Goal: Communication & Community: Answer question/provide support

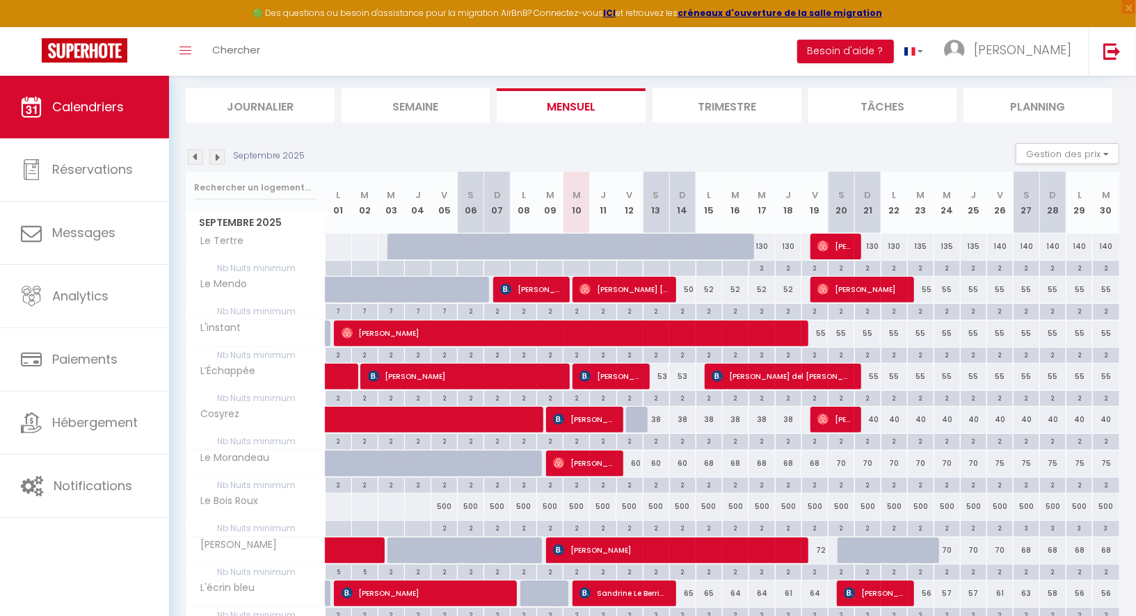
scroll to position [154, 0]
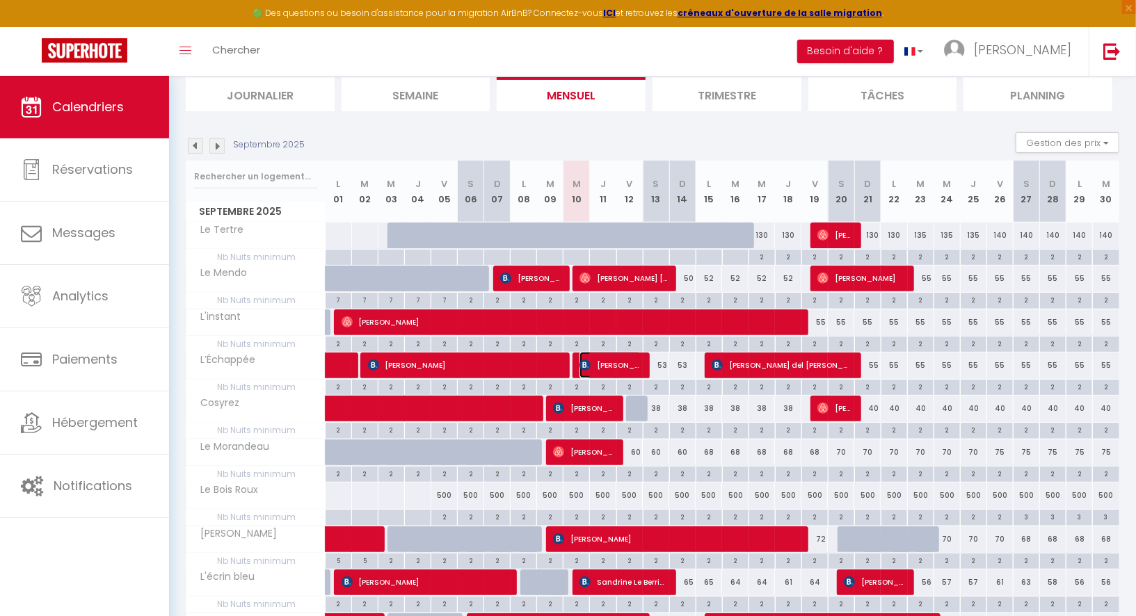
click at [604, 361] on span "[PERSON_NAME]" at bounding box center [610, 365] width 62 height 26
select select "KO"
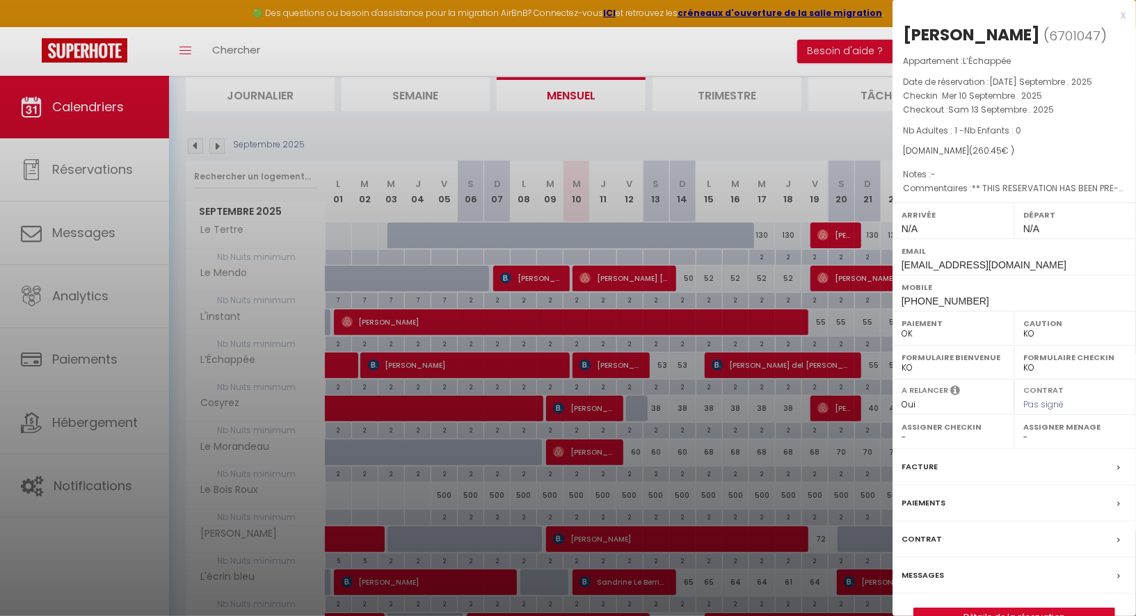
click at [919, 568] on label "Messages" at bounding box center [922, 575] width 42 height 15
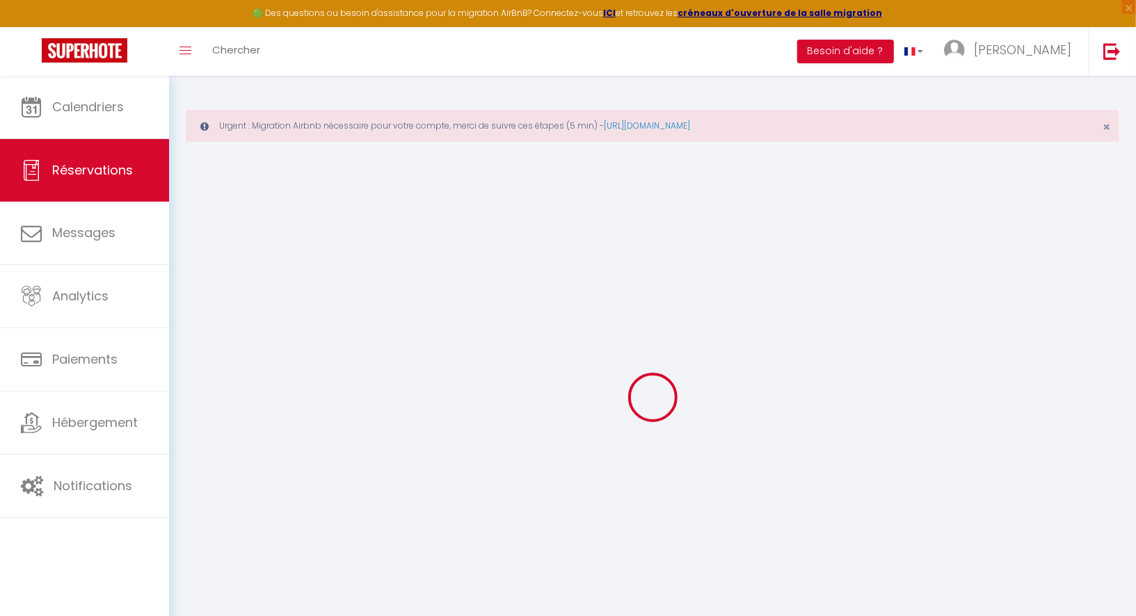
select select
checkbox input "false"
select index
type voyageur1 "** THIS RESERVATION HAS BEEN PRE-PAID ** BOOKING NOTE : Payment charge is EUR 3…"
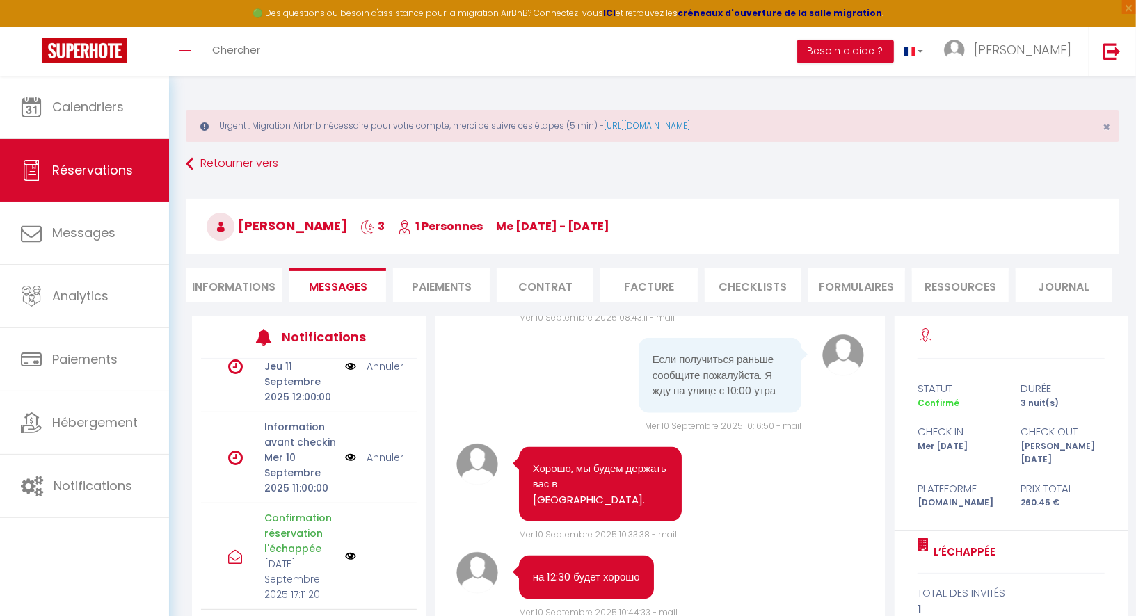
scroll to position [260, 0]
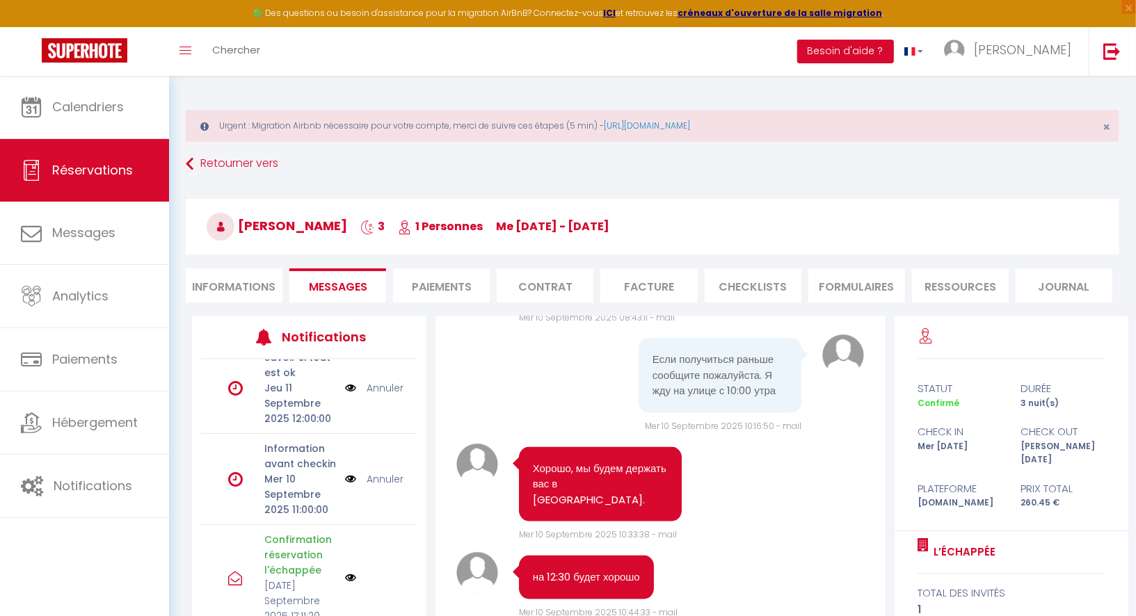
click at [349, 471] on img at bounding box center [350, 478] width 11 height 15
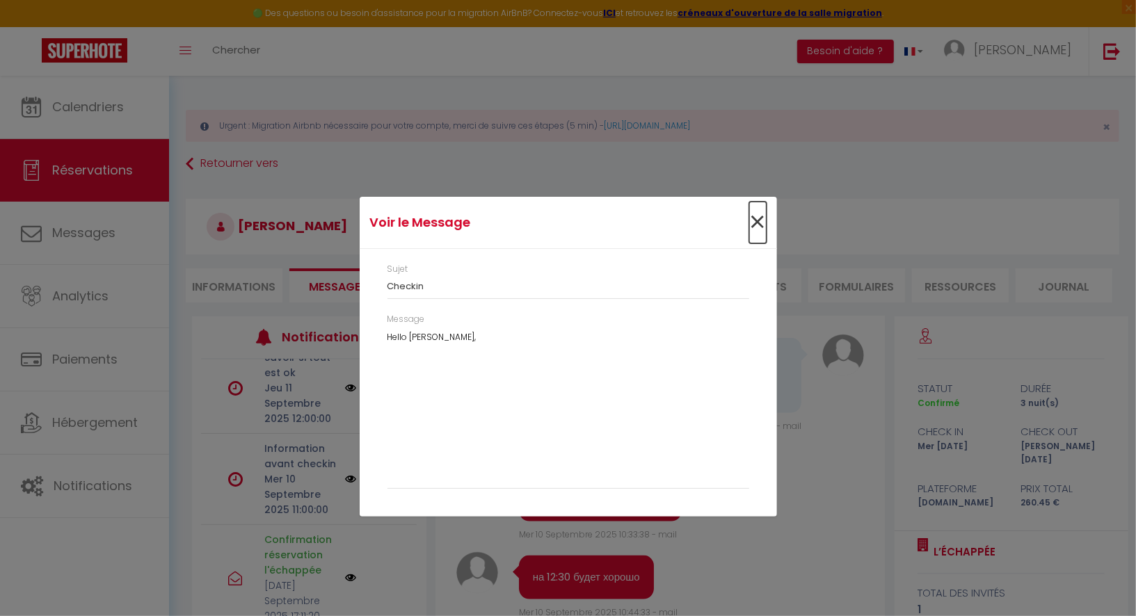
click at [750, 218] on span "×" at bounding box center [757, 223] width 17 height 42
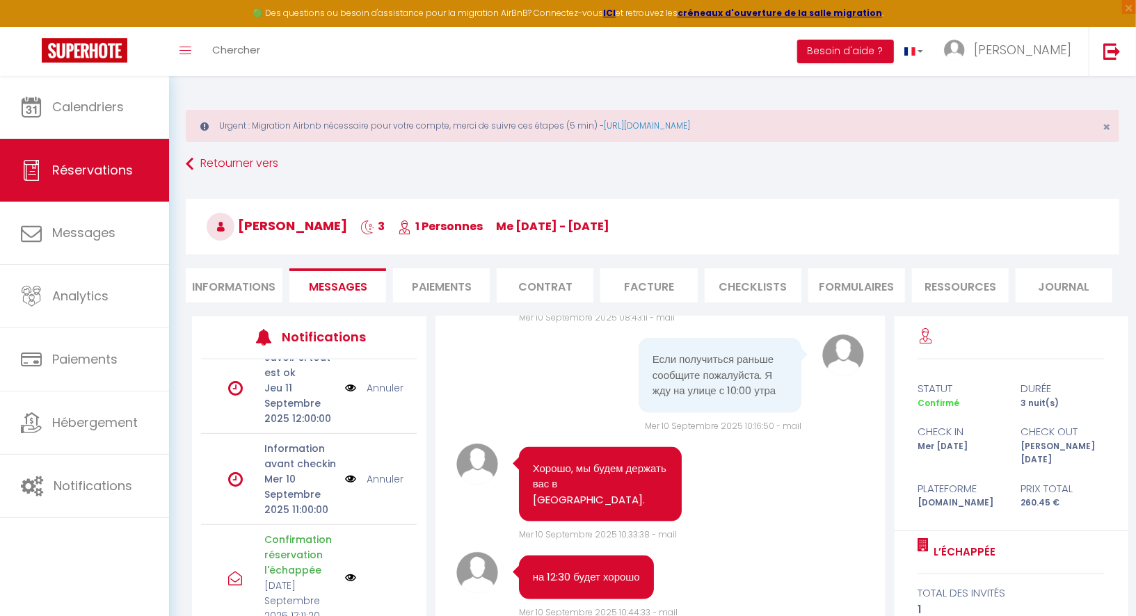
click at [385, 471] on link "Annuler" at bounding box center [384, 478] width 37 height 15
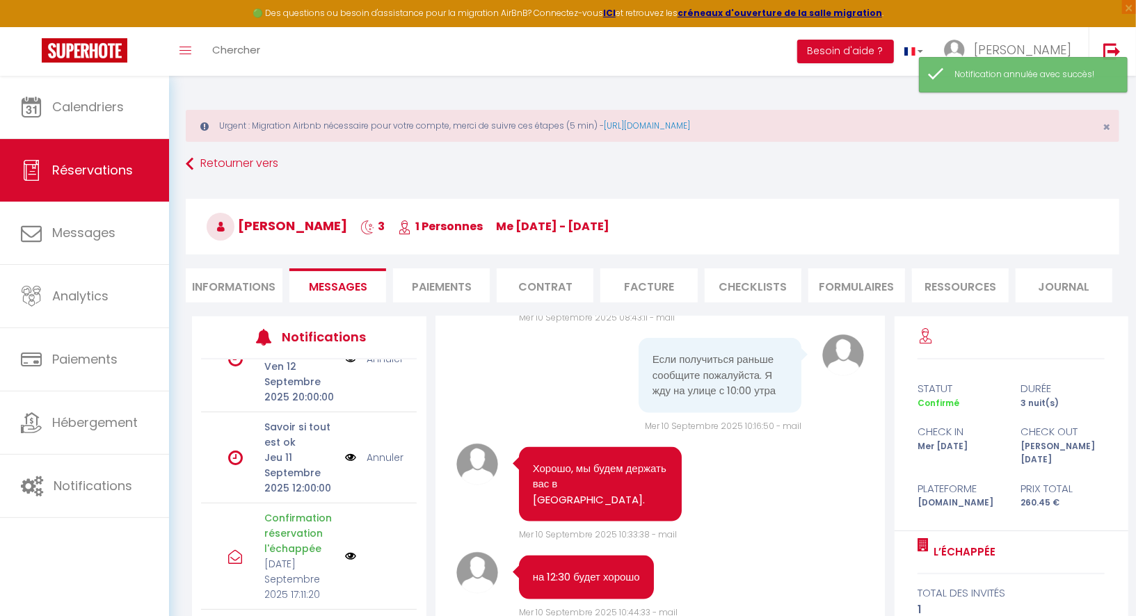
scroll to position [189, 0]
click at [348, 451] on img at bounding box center [350, 458] width 11 height 15
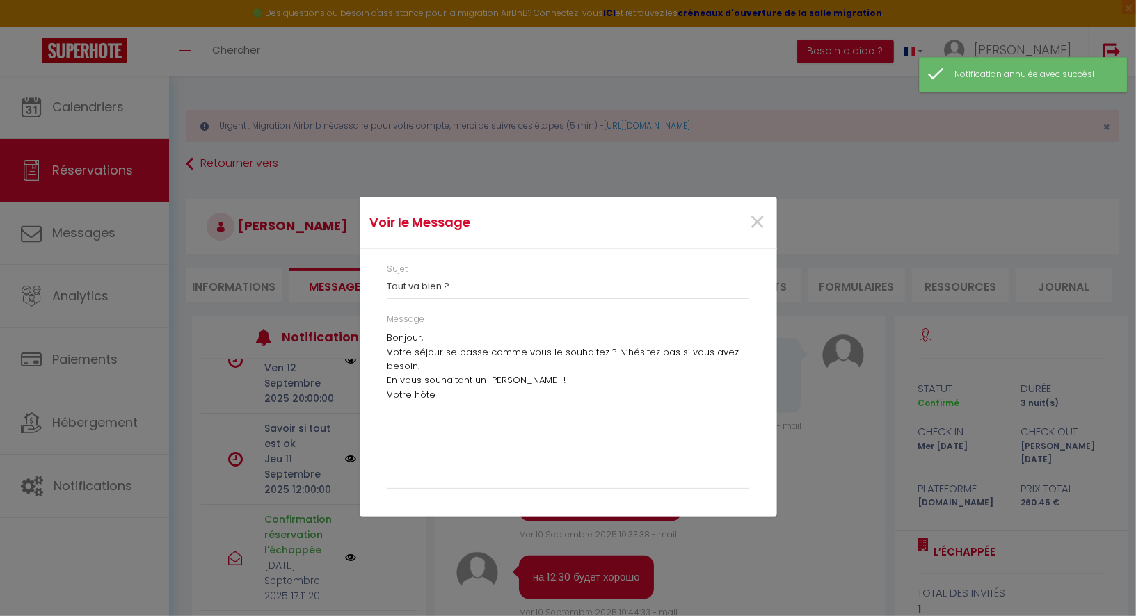
click at [323, 442] on div "Voir le Message × Sujet Tout va bien ? Message Bonjour, Votre séjour se passe c…" at bounding box center [568, 308] width 1136 height 616
click at [763, 218] on span "×" at bounding box center [757, 223] width 17 height 42
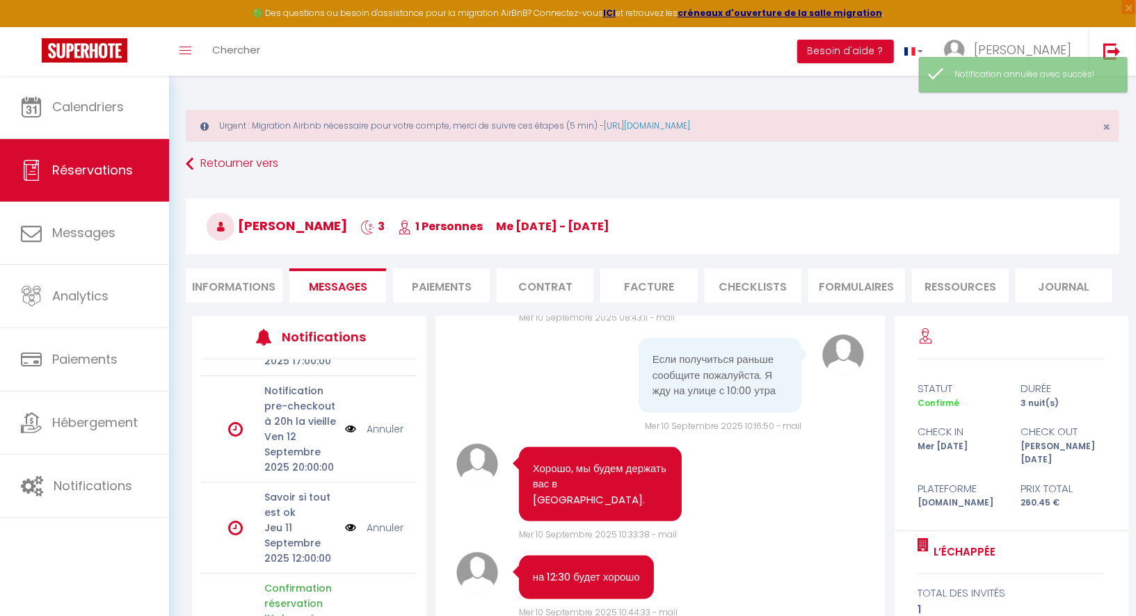
scroll to position [117, 0]
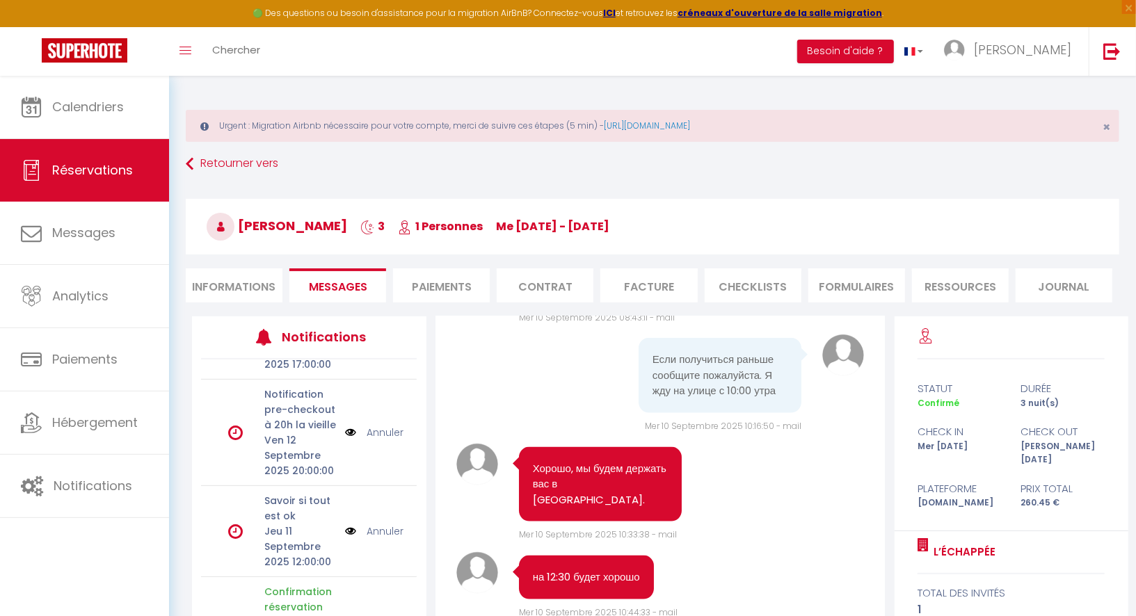
click at [349, 425] on img at bounding box center [350, 432] width 11 height 15
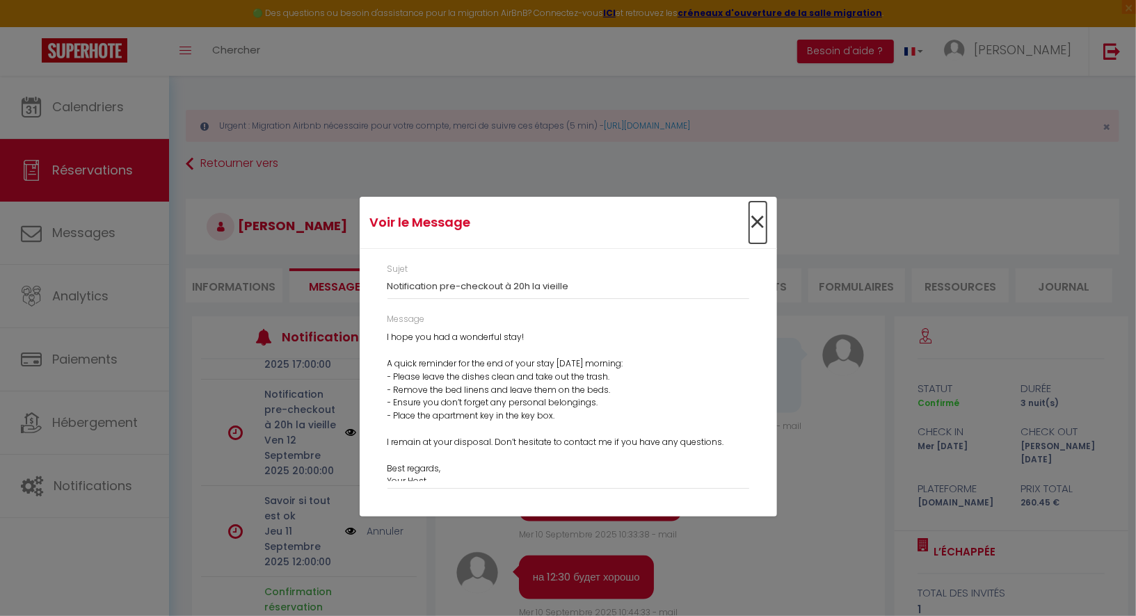
click at [757, 220] on span "×" at bounding box center [757, 223] width 17 height 42
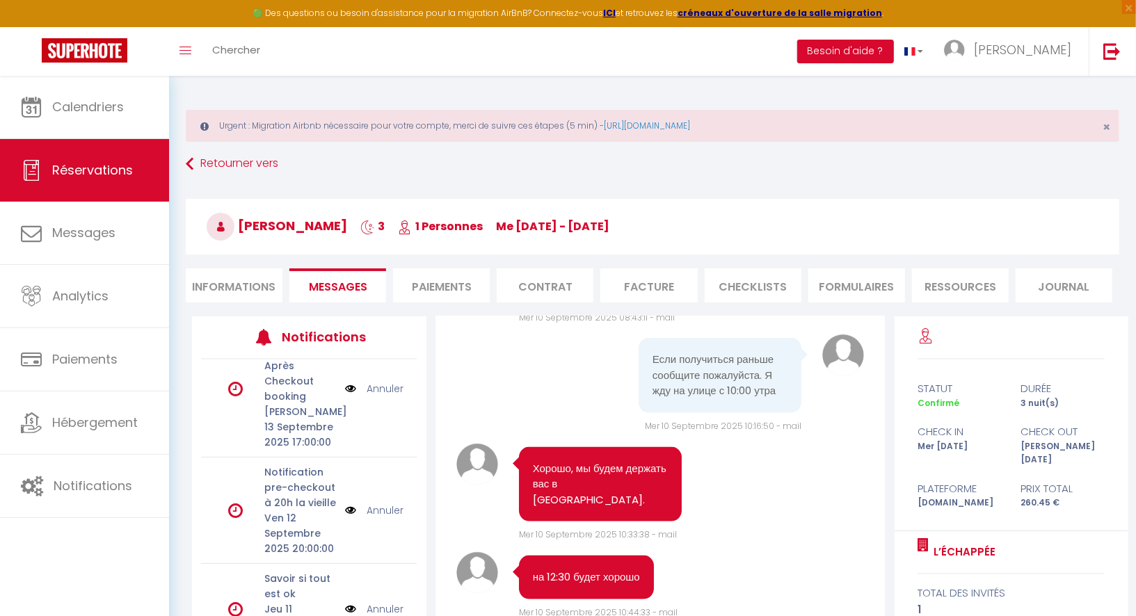
scroll to position [0, 0]
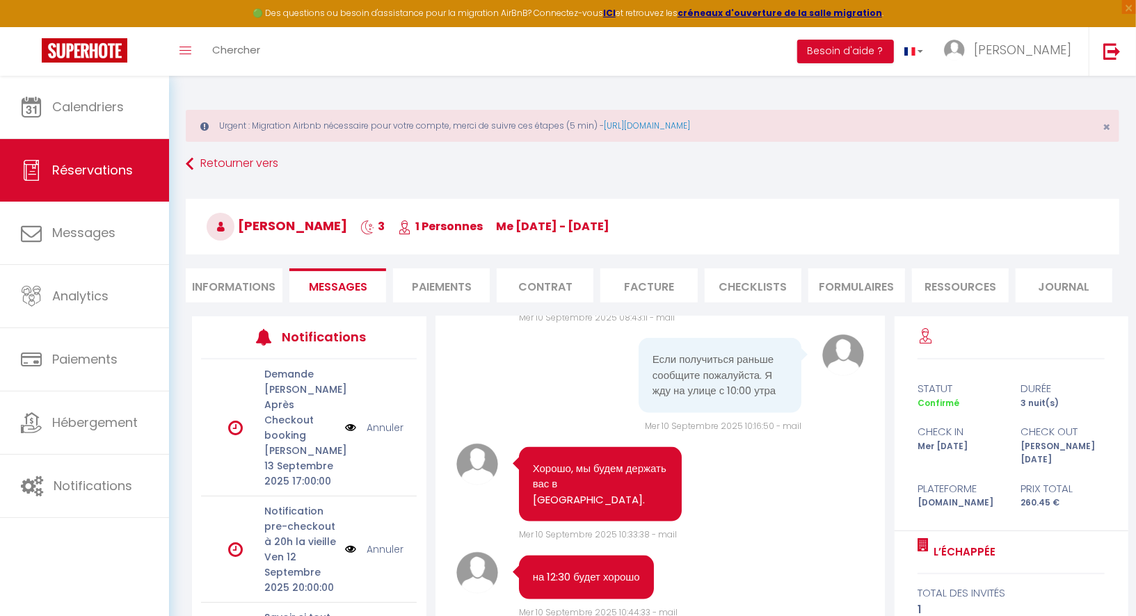
click at [348, 421] on img at bounding box center [350, 427] width 11 height 15
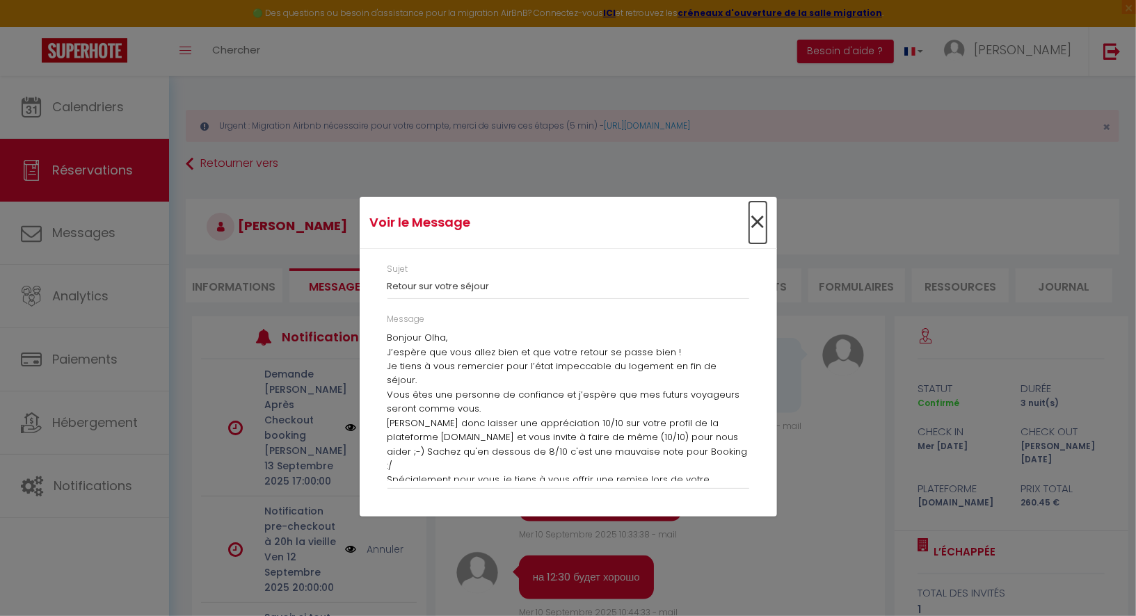
click at [756, 220] on span "×" at bounding box center [757, 223] width 17 height 42
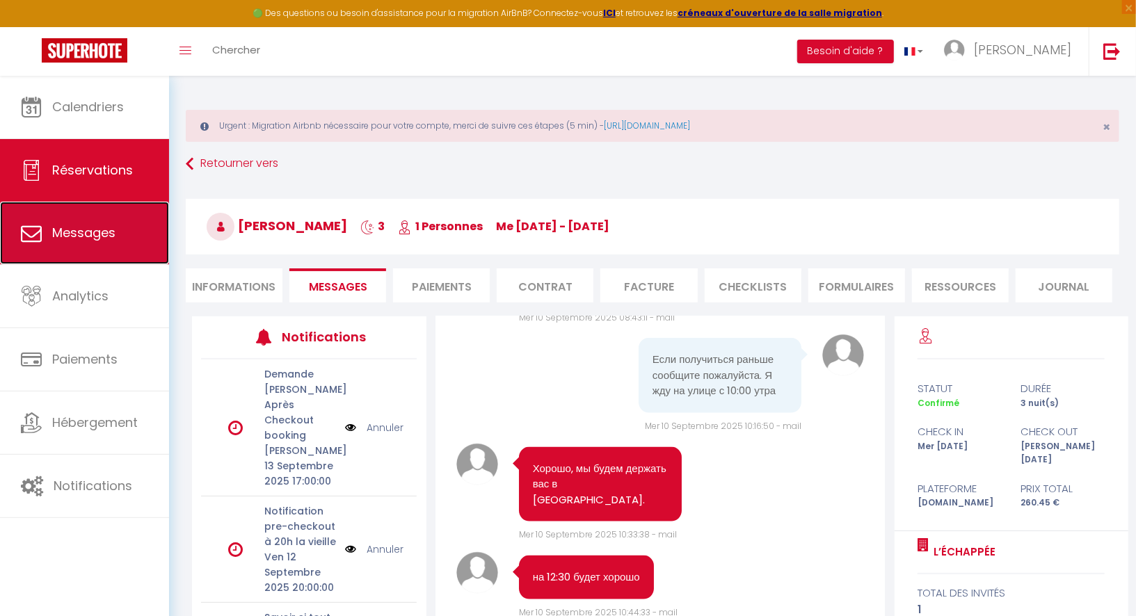
click at [100, 227] on span "Messages" at bounding box center [83, 232] width 63 height 17
select select "message"
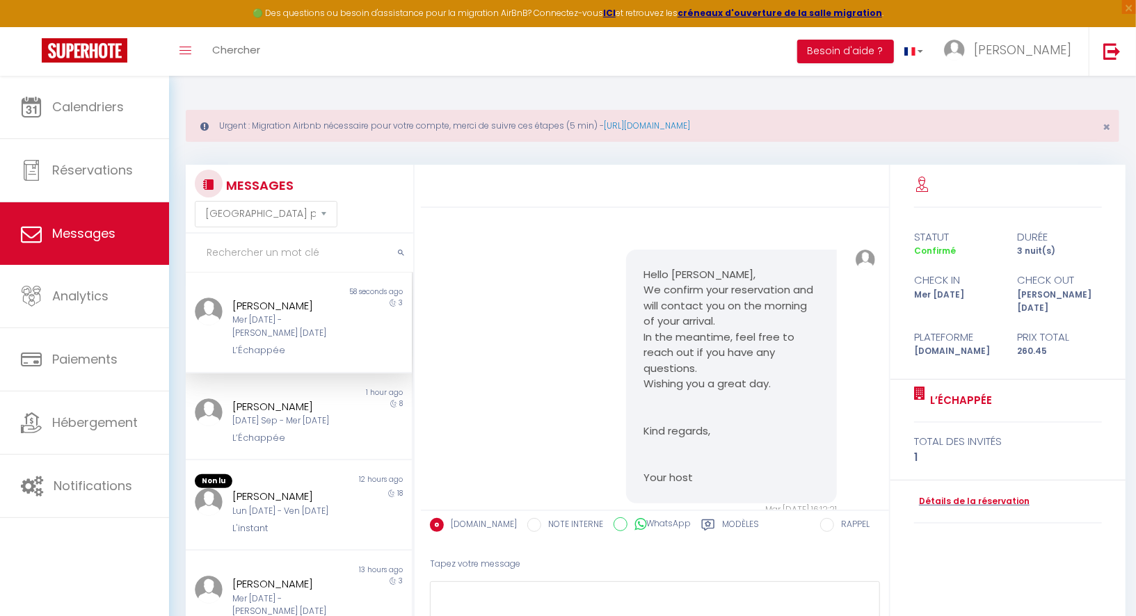
scroll to position [1280, 0]
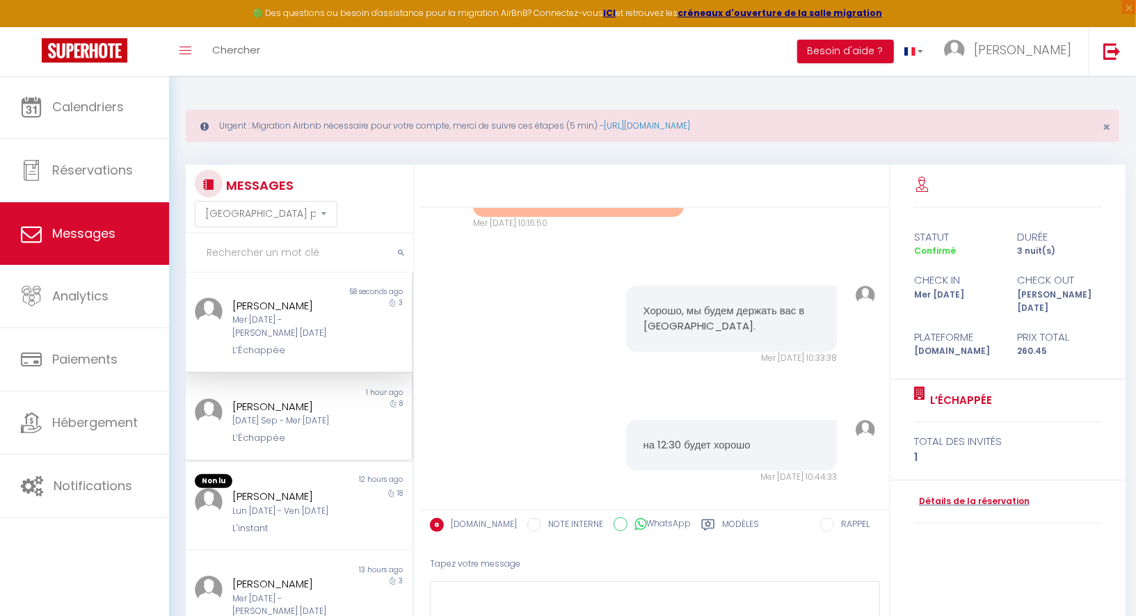
click at [296, 398] on div "[PERSON_NAME]" at bounding box center [288, 406] width 113 height 17
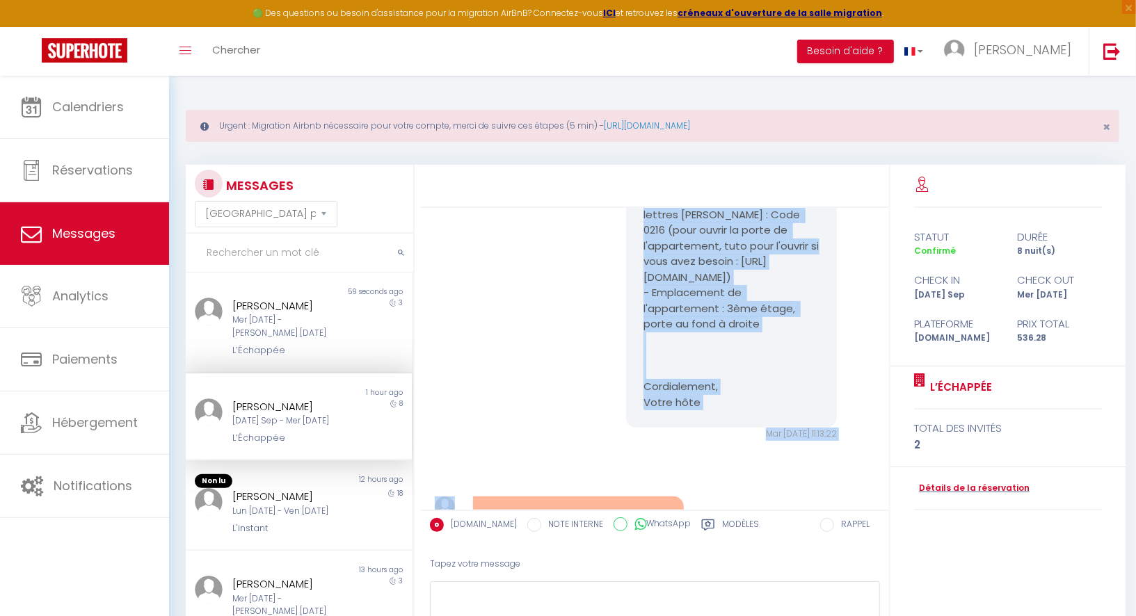
scroll to position [2080, 0]
drag, startPoint x: 645, startPoint y: 275, endPoint x: 766, endPoint y: 433, distance: 199.4
click at [766, 408] on pre "Voici quelques informations pour faciliter votre arrivée : - Guide détaillé : […" at bounding box center [731, 204] width 177 height 407
copy pre "Voici quelques informations pour faciliter votre arrivée : - Guide détaillé : […"
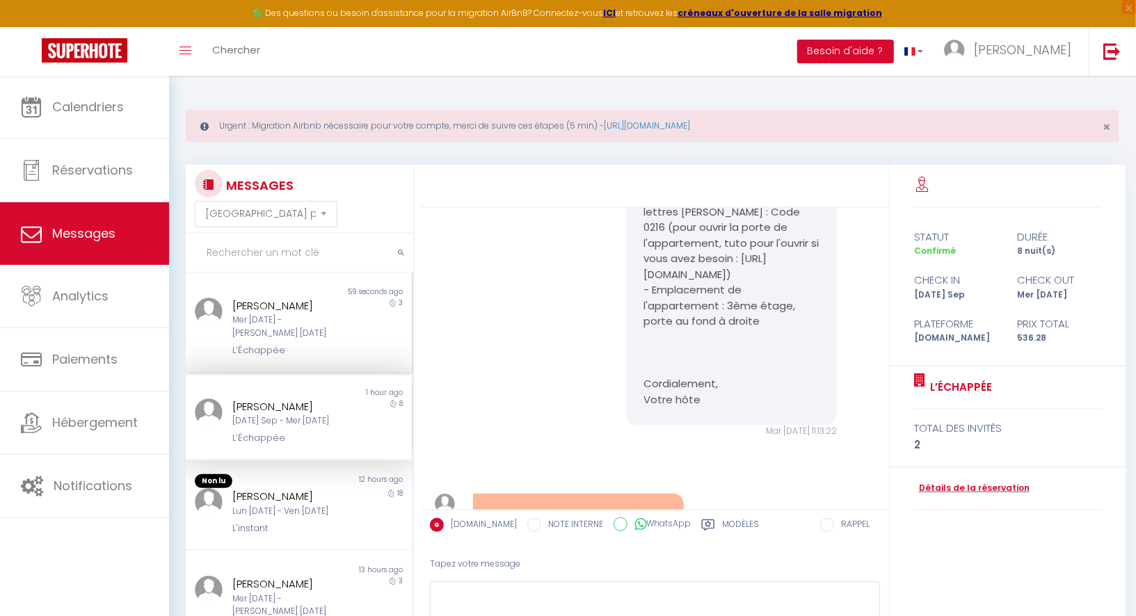
click at [297, 344] on div "L’Échappée" at bounding box center [288, 351] width 113 height 14
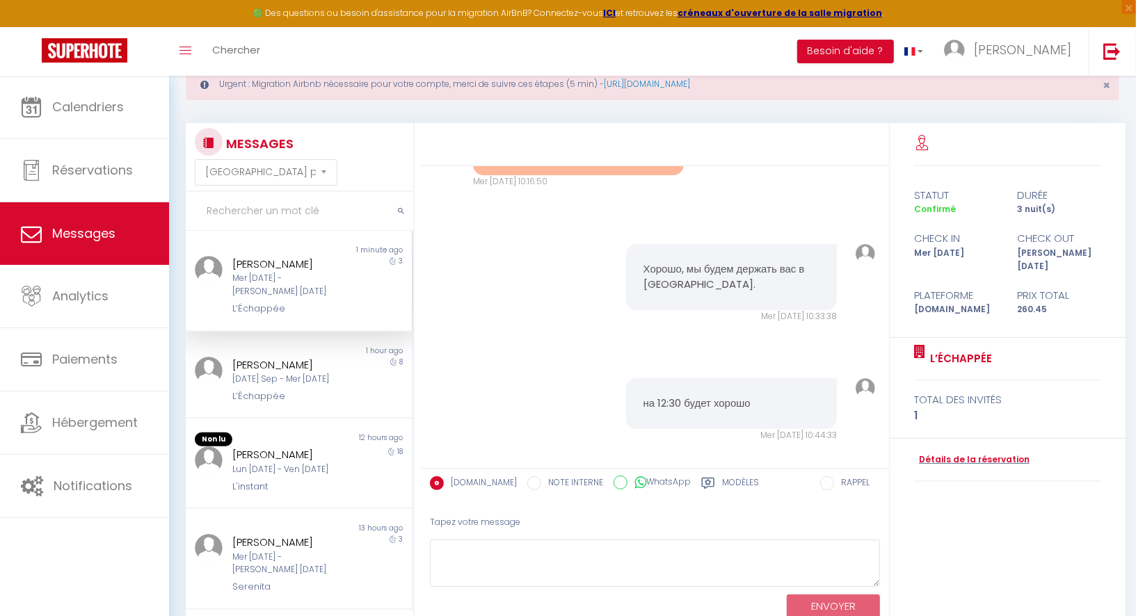
scroll to position [87, 0]
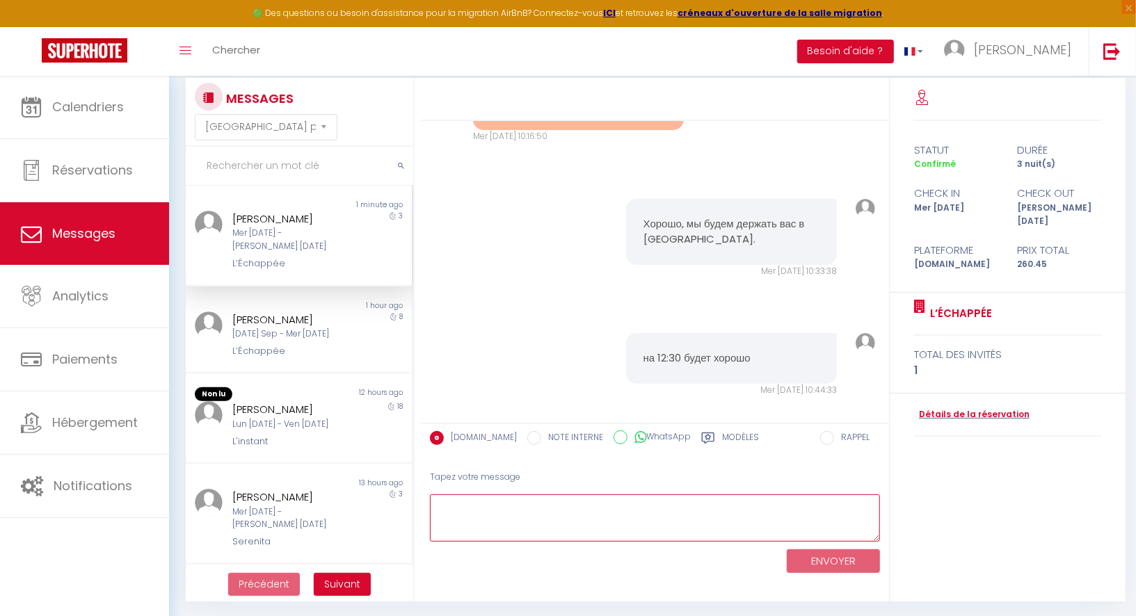
click at [529, 513] on textarea at bounding box center [655, 518] width 450 height 48
paste textarea "Voici quelques informations pour faciliter votre arrivée : - Guide détaillé : […"
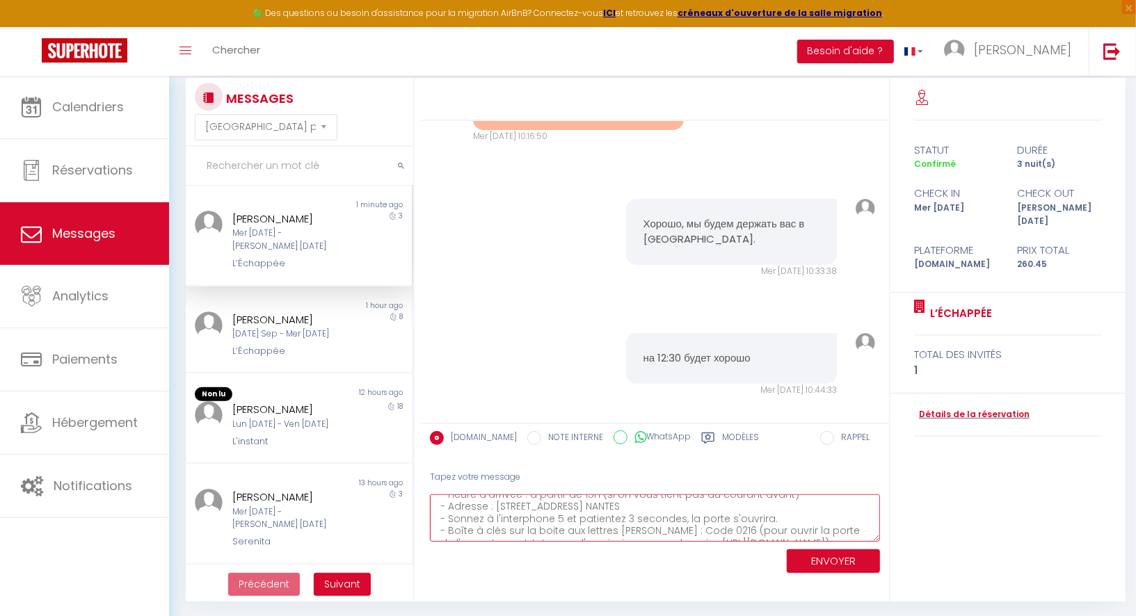
scroll to position [31, 0]
click at [613, 510] on textarea "Voici quelques informations pour faciliter votre arrivée : - Guide détaillé : […" at bounding box center [655, 518] width 450 height 48
type textarea "Voici quelques informations pour faciliter votre arrivée : - Guide détaillé : […"
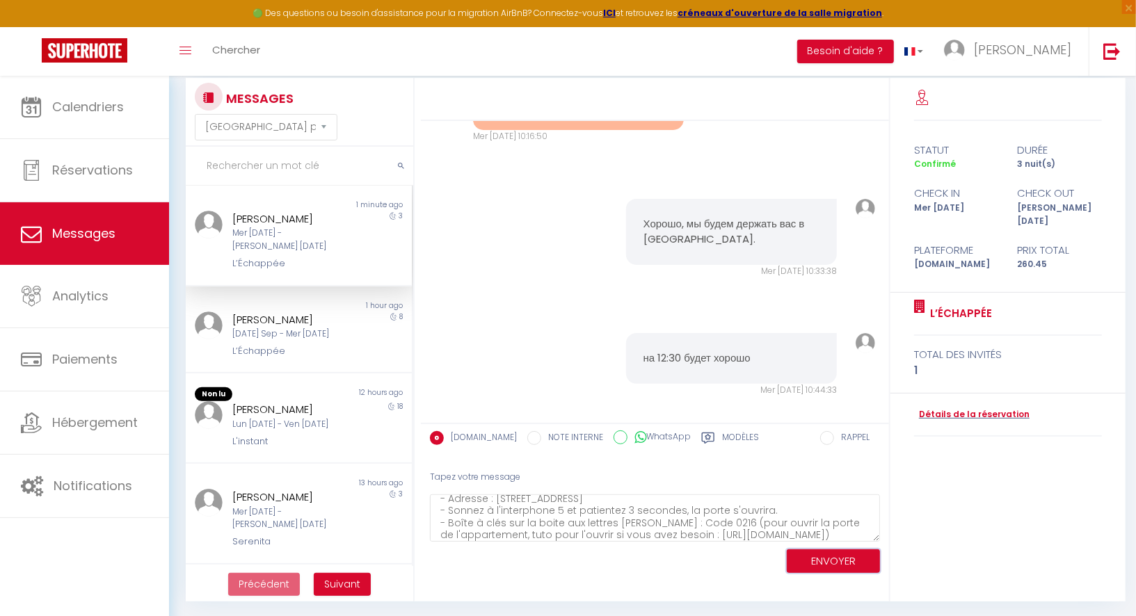
click at [795, 554] on button "ENVOYER" at bounding box center [832, 561] width 93 height 24
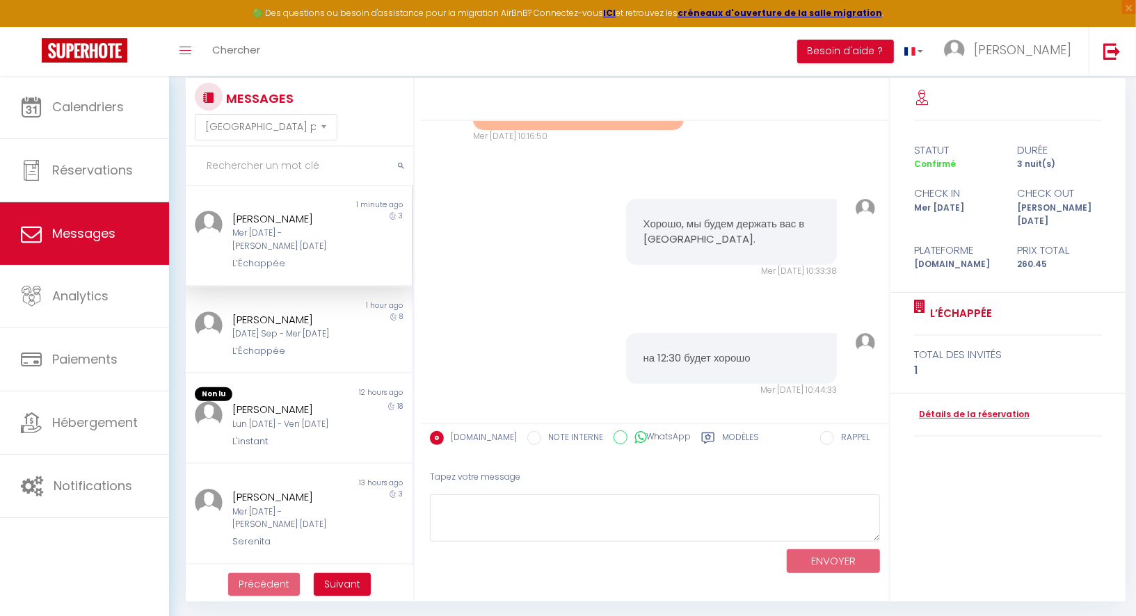
scroll to position [1805, 0]
